Goal: Navigation & Orientation: Find specific page/section

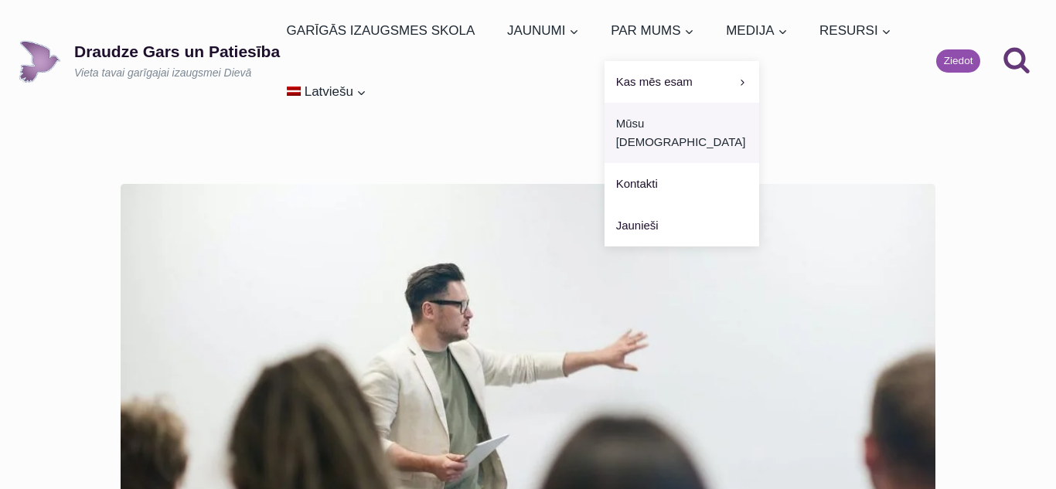
click at [604, 128] on link "Mūsu [DEMOGRAPHIC_DATA]" at bounding box center [681, 133] width 155 height 60
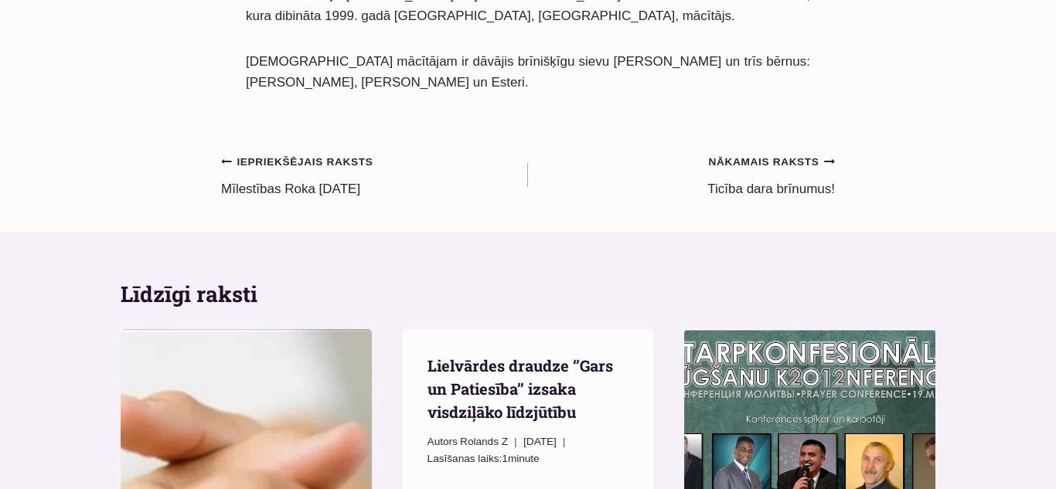
scroll to position [772, 0]
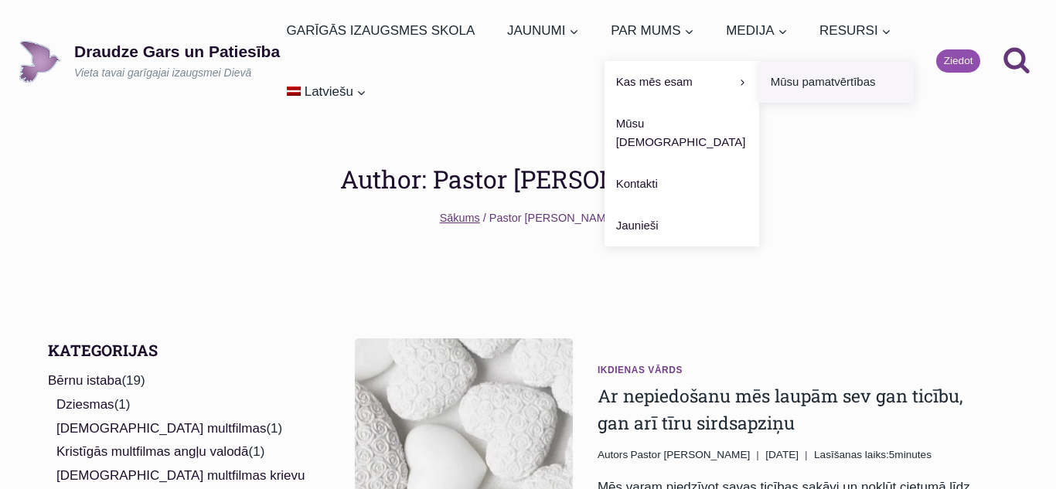
click at [759, 83] on link "Mūsu pamatvērtības" at bounding box center [836, 82] width 155 height 42
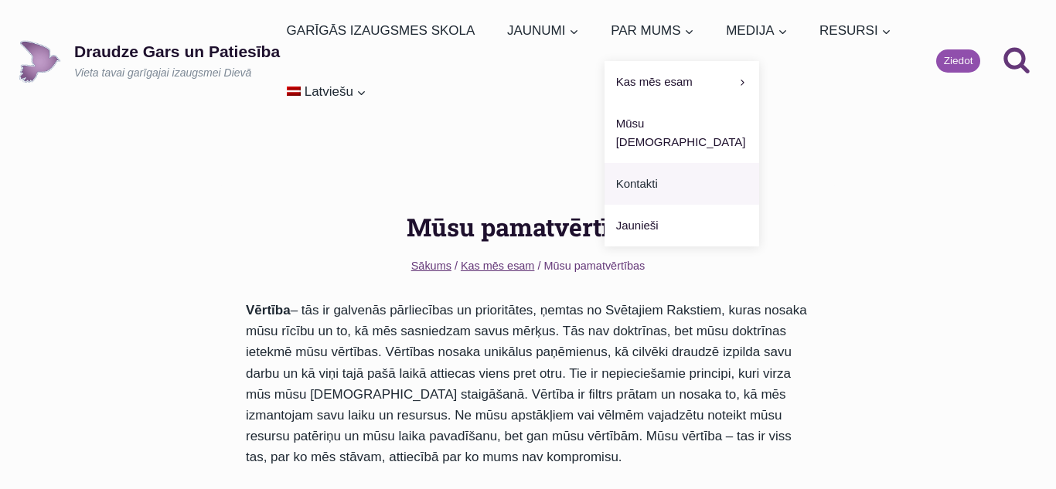
click at [604, 163] on link "Kontakti" at bounding box center [681, 184] width 155 height 42
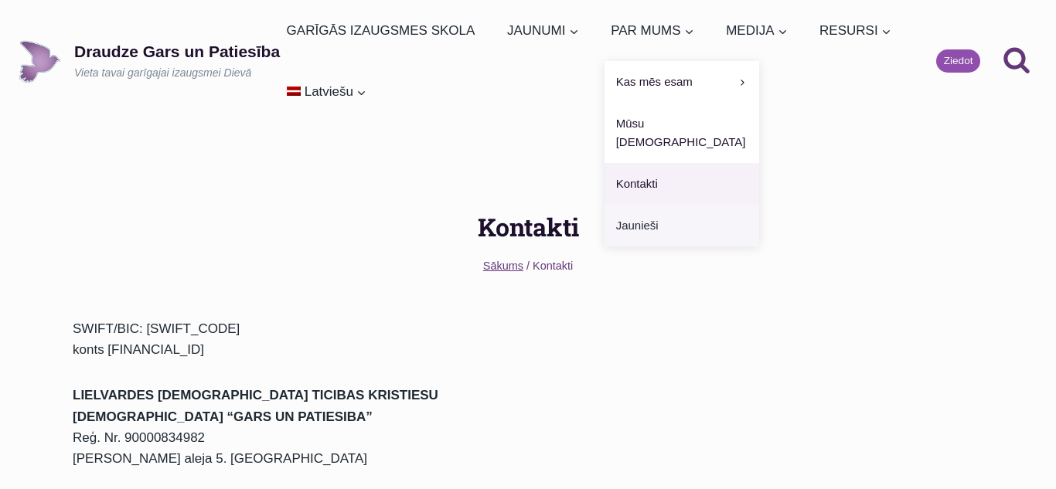
click at [604, 205] on link "Jaunieši" at bounding box center [681, 226] width 155 height 42
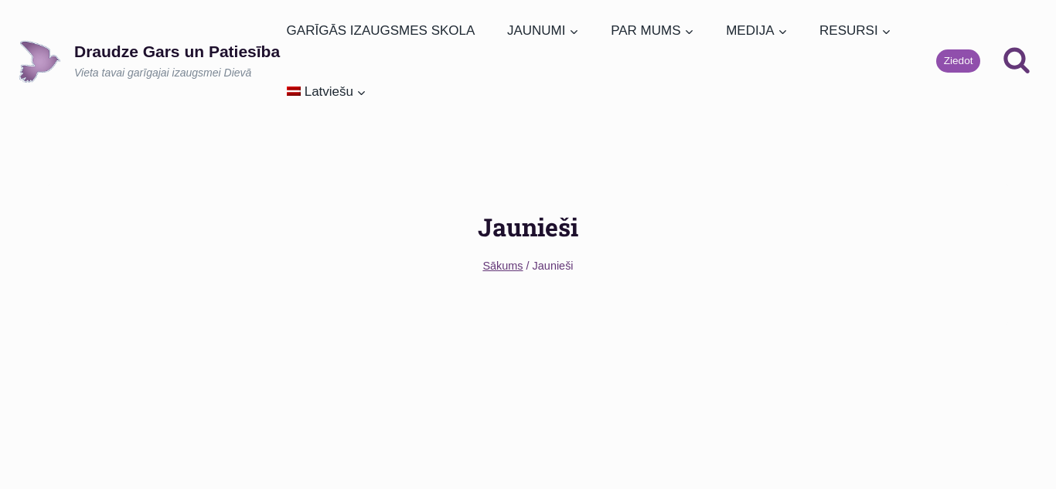
click at [57, 349] on main "Jaunieši Sākums / Jaunieši" at bounding box center [528, 305] width 1056 height 367
